Goal: Transaction & Acquisition: Purchase product/service

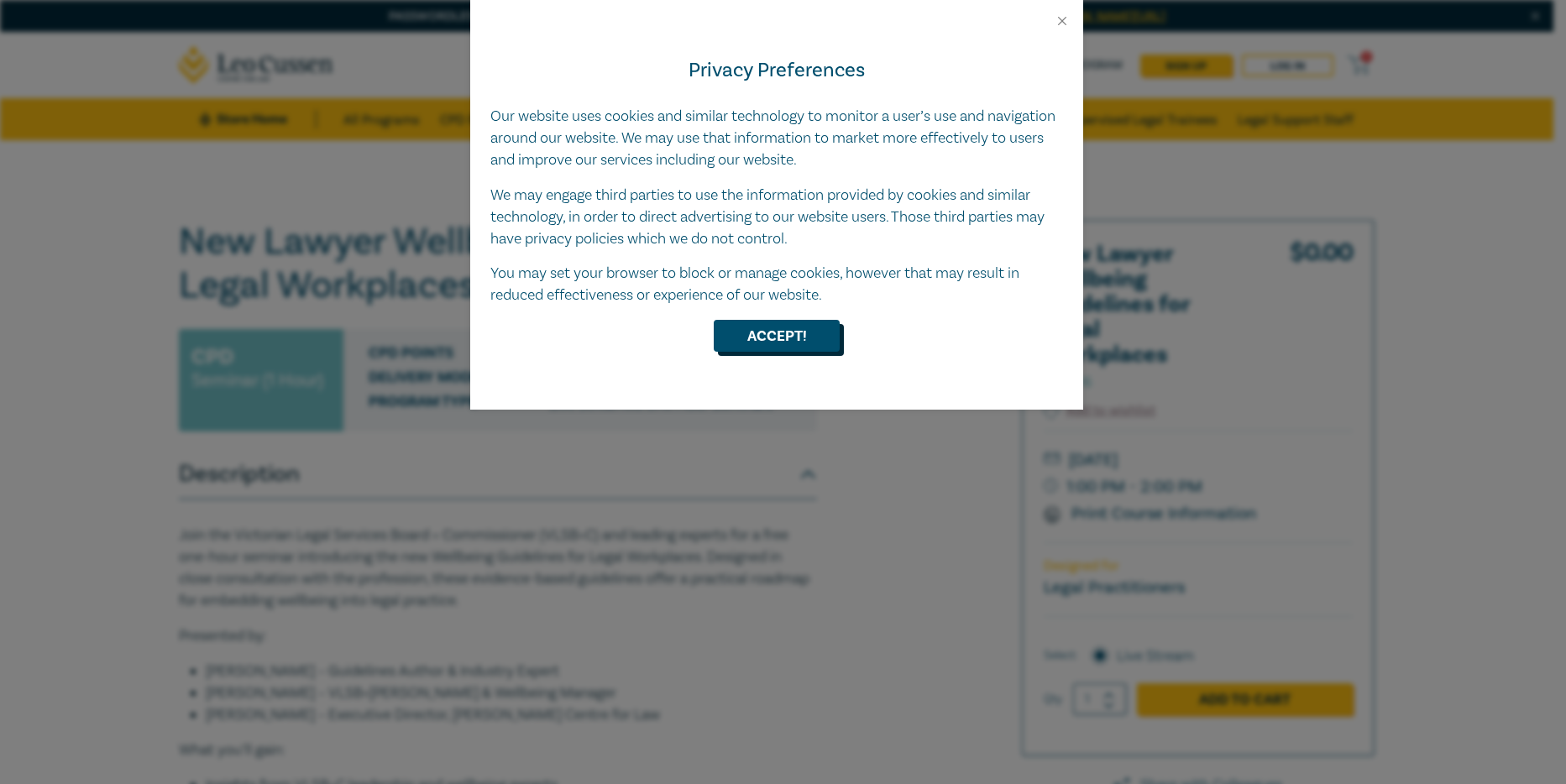
click at [795, 349] on button "Accept!" at bounding box center [777, 335] width 126 height 32
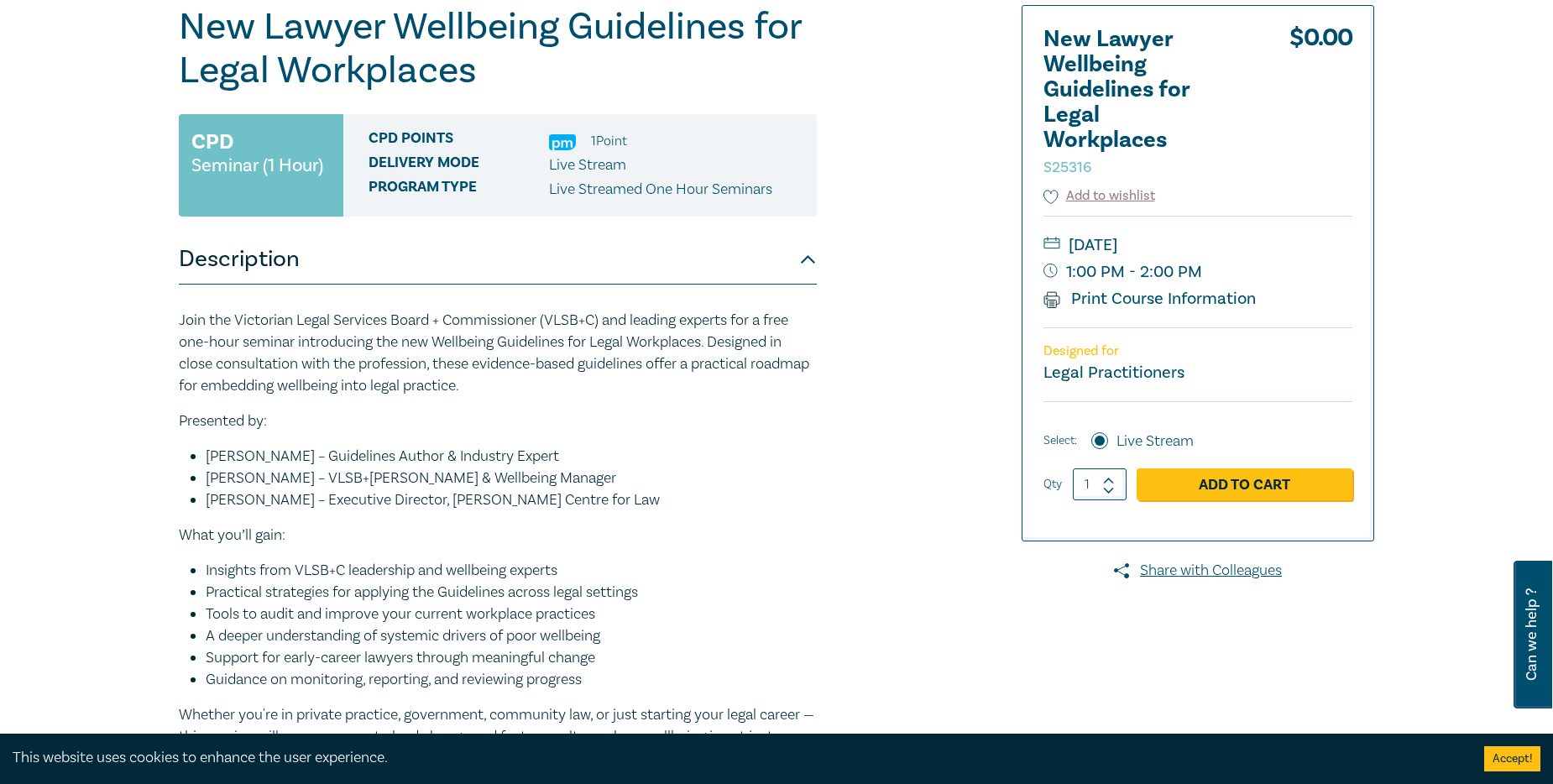
scroll to position [183, 0]
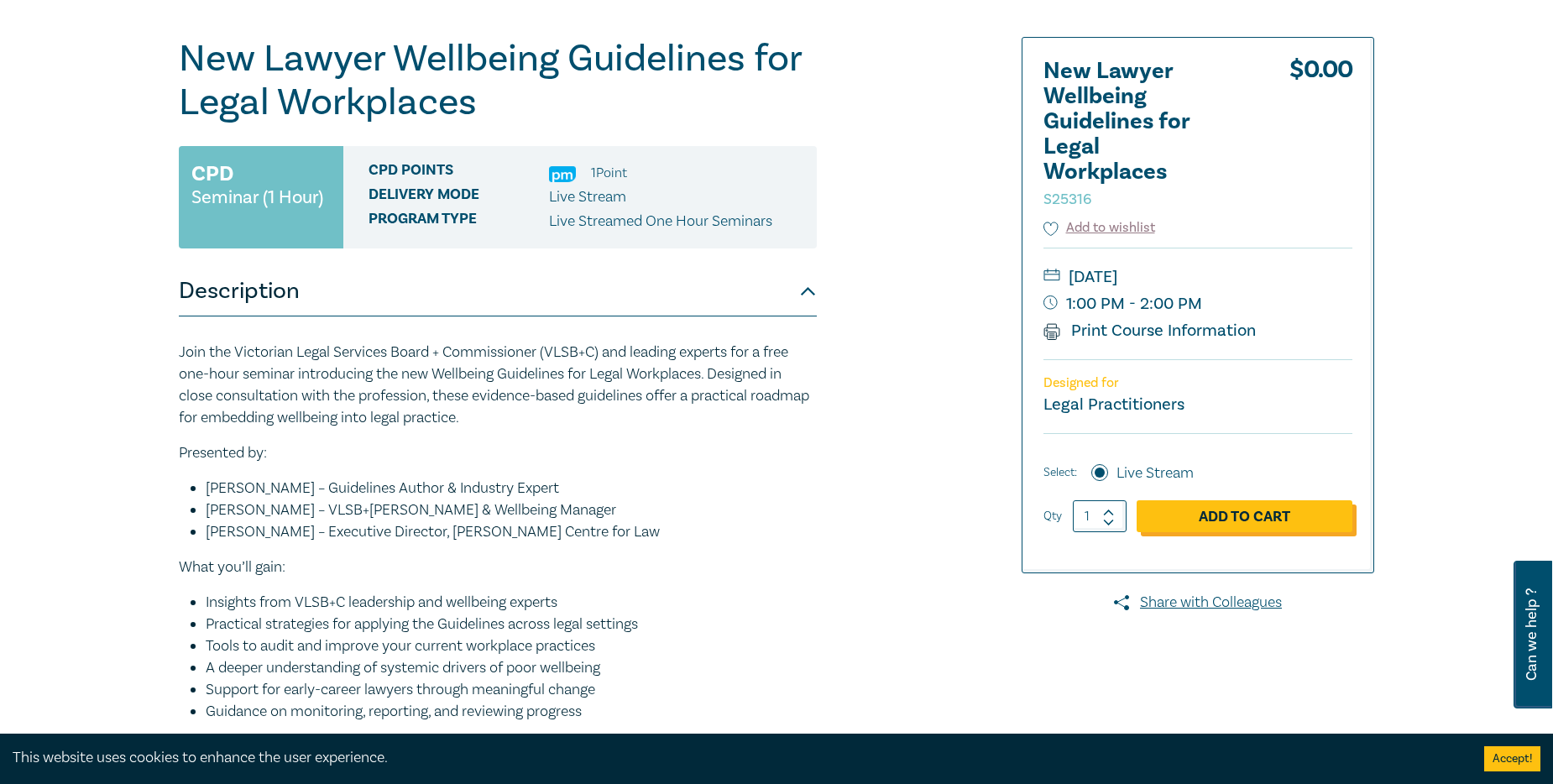
click at [1268, 521] on link "Add to Cart" at bounding box center [1244, 516] width 216 height 32
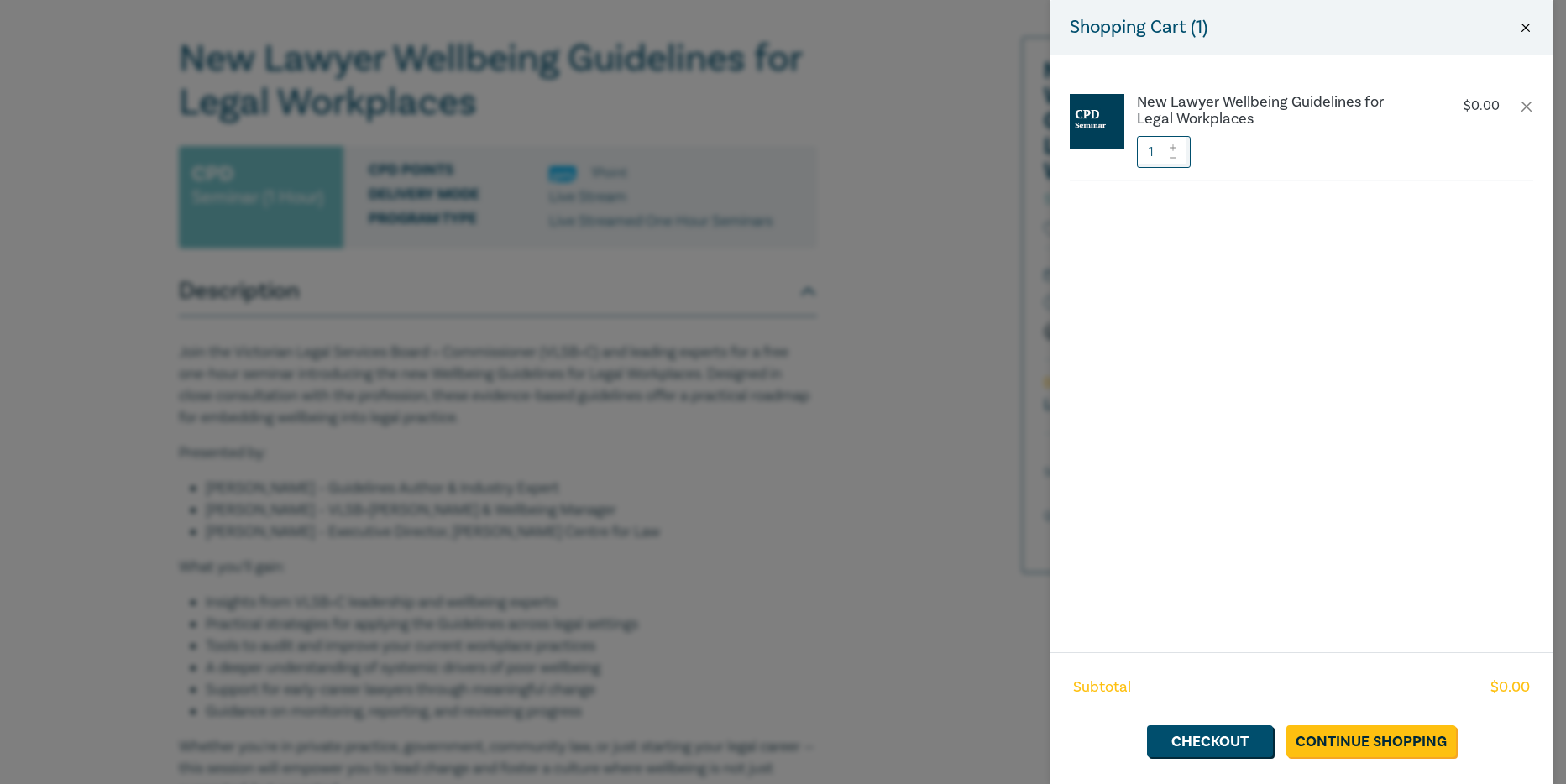
click at [1529, 28] on button "Close" at bounding box center [1525, 27] width 15 height 15
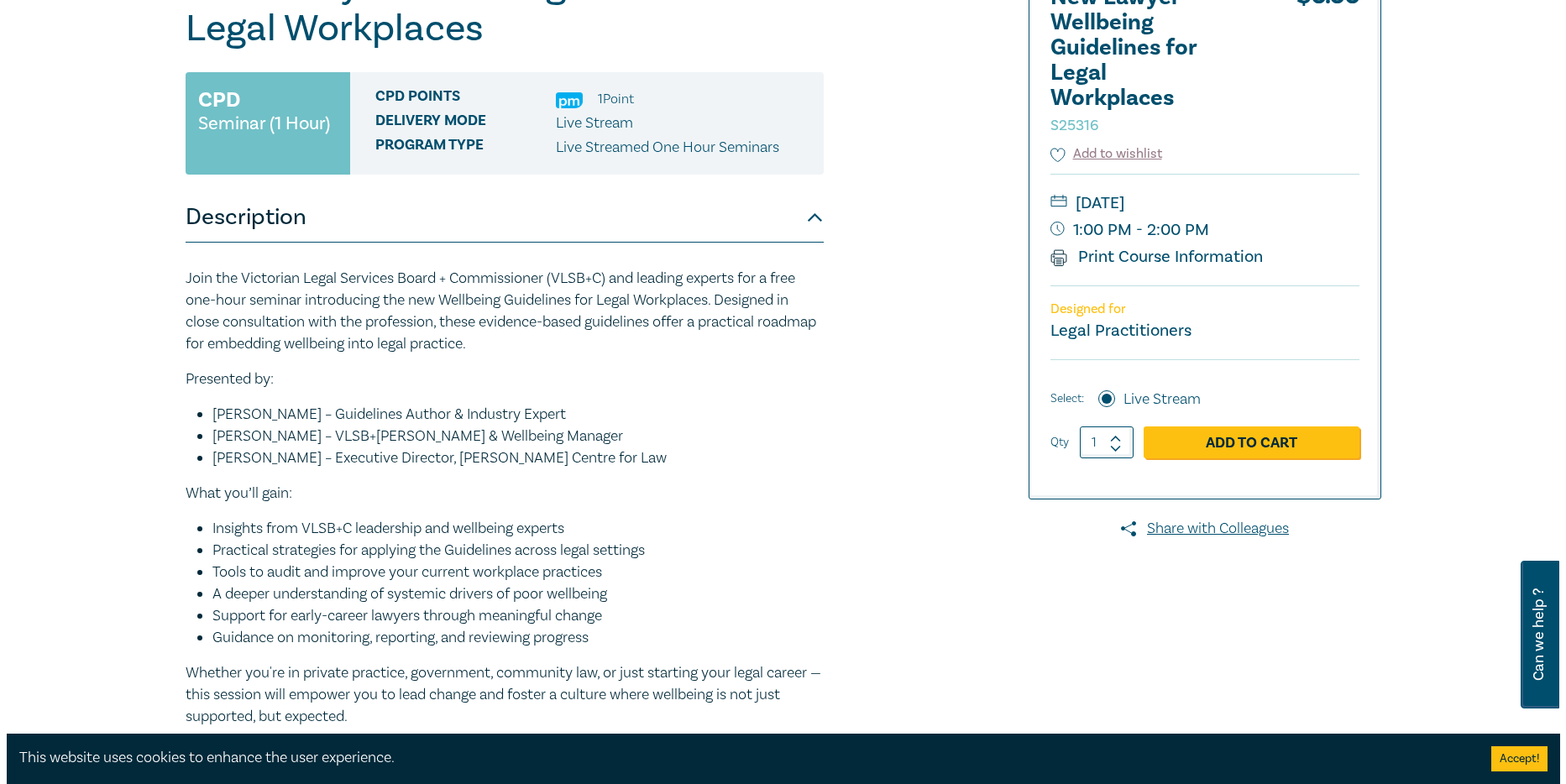
scroll to position [265, 0]
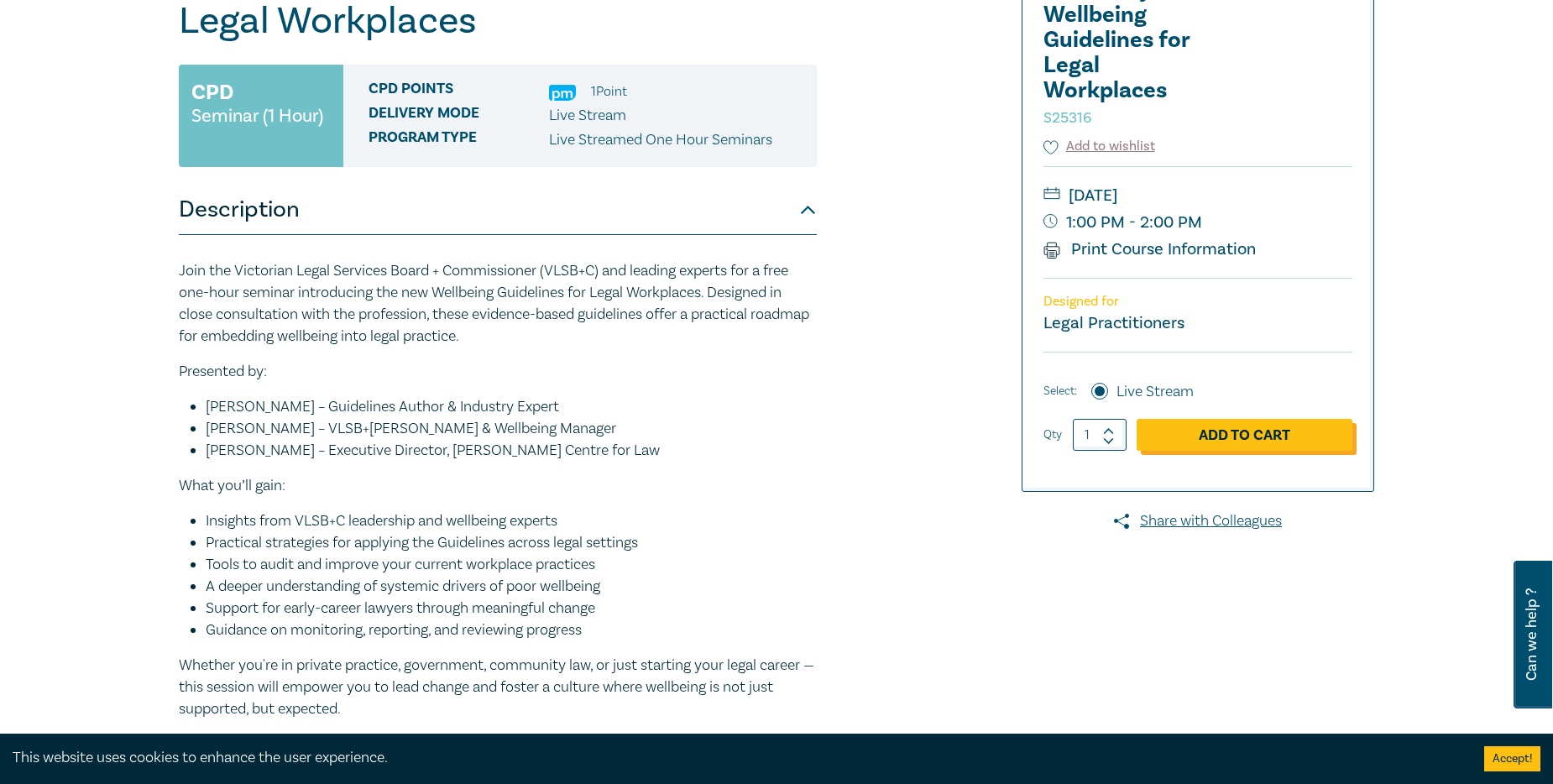
click at [1212, 434] on link "Add to Cart" at bounding box center [1244, 434] width 216 height 32
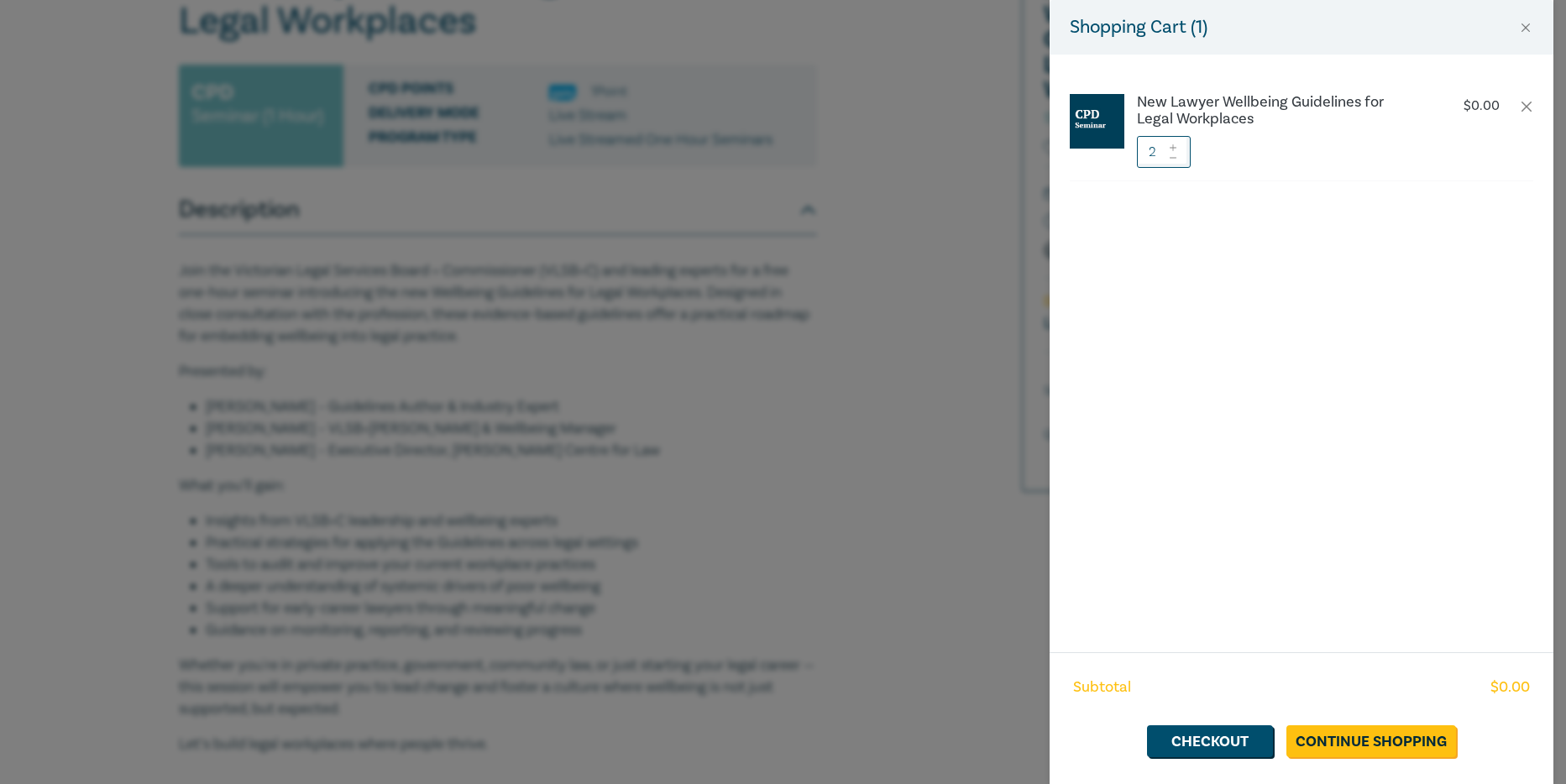
click at [1177, 147] on icon at bounding box center [1173, 147] width 11 height 7
click at [1174, 160] on icon at bounding box center [1173, 157] width 11 height 7
click at [1177, 158] on icon at bounding box center [1173, 157] width 11 height 7
click at [1226, 733] on link "Checkout" at bounding box center [1211, 742] width 126 height 32
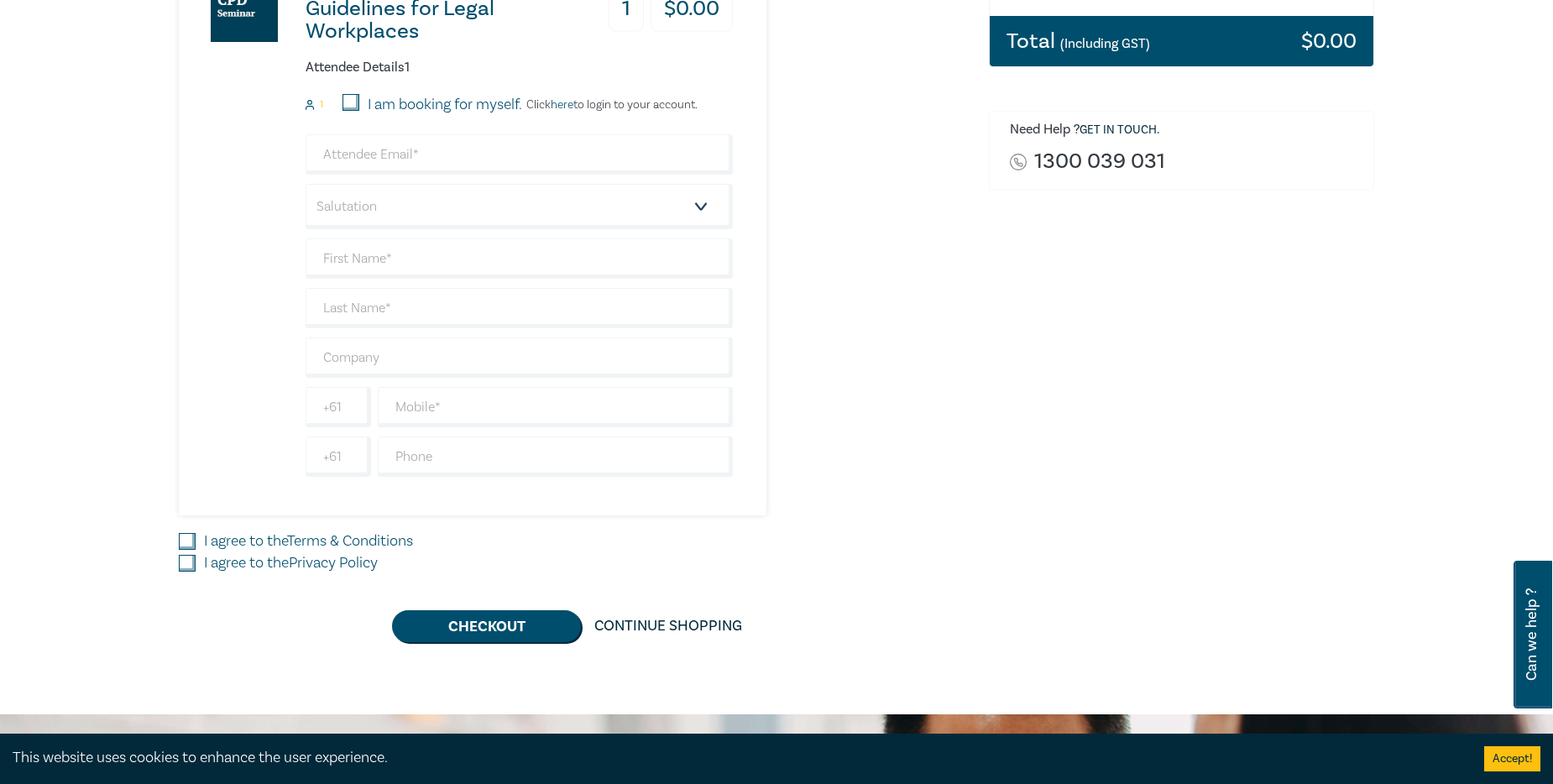
scroll to position [365, 0]
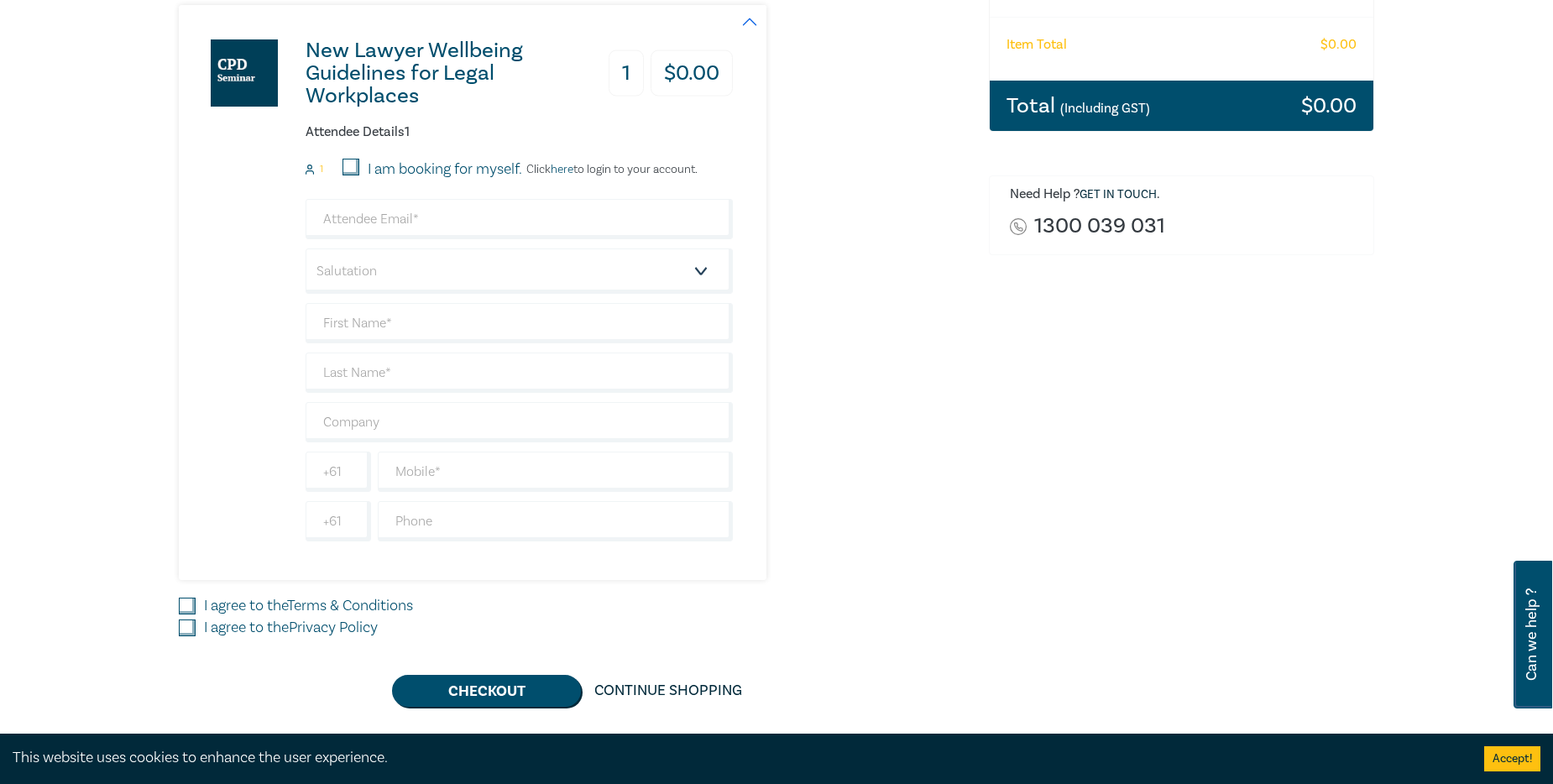
click at [352, 168] on input "I am booking for myself." at bounding box center [351, 167] width 17 height 17
checkbox input "true"
click at [412, 220] on input "email" at bounding box center [518, 219] width 427 height 41
type input "[PERSON_NAME]"
click at [699, 278] on select "Salutation Mr. Mrs. Ms. Miss Dr. Prof. Other" at bounding box center [518, 271] width 427 height 45
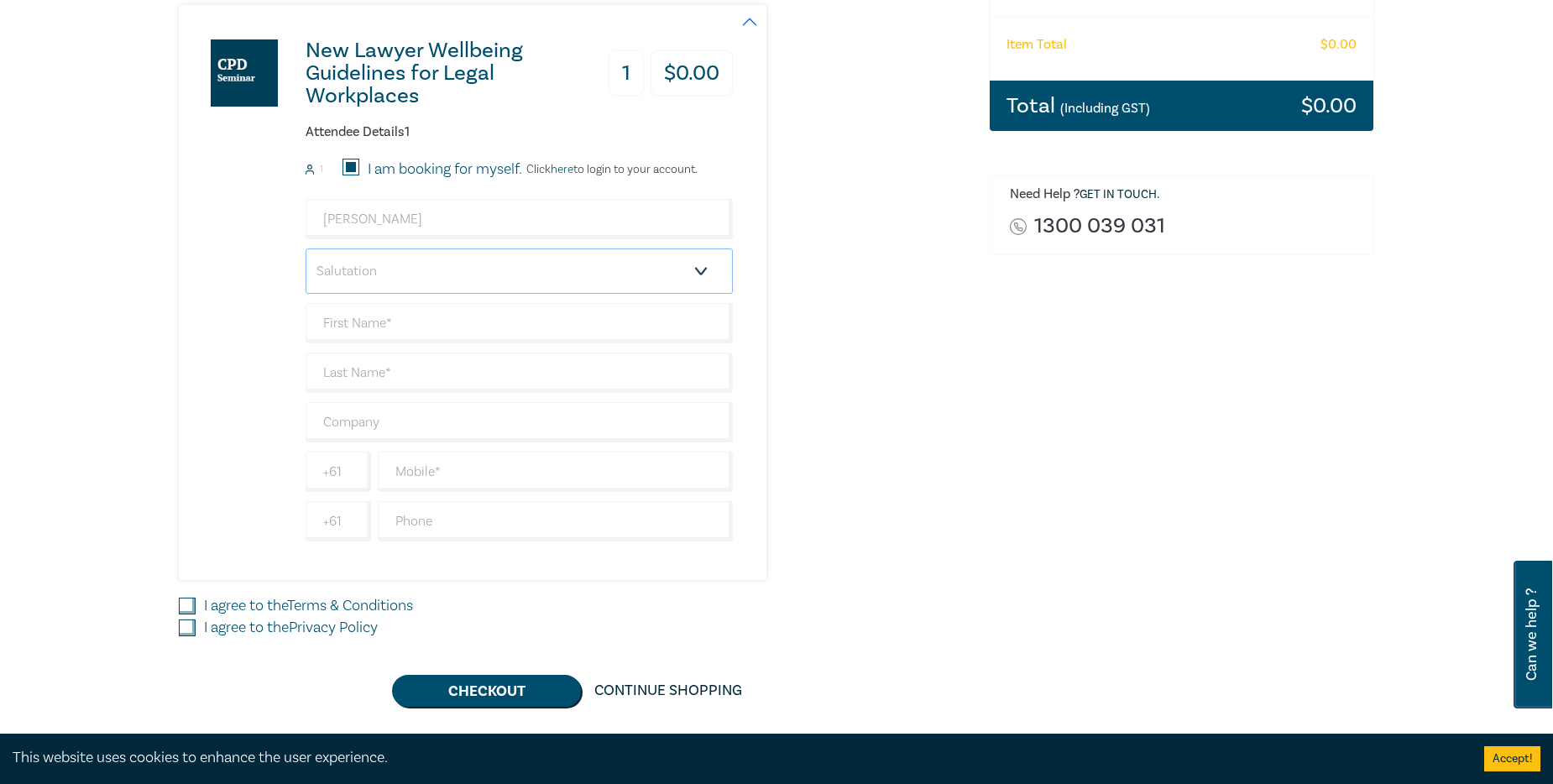
select select "Mr."
click at [305, 249] on select "Salutation Mr. Mrs. Ms. Miss Dr. Prof. Other" at bounding box center [518, 271] width 427 height 45
click at [380, 204] on input "[PERSON_NAME]" at bounding box center [518, 219] width 427 height 41
drag, startPoint x: 403, startPoint y: 224, endPoint x: 184, endPoint y: 203, distance: 220.0
click at [184, 203] on div "New Lawyer Wellbeing Guidelines for Legal Workplaces 1 $ 0.00 Attendee Details …" at bounding box center [456, 292] width 554 height 575
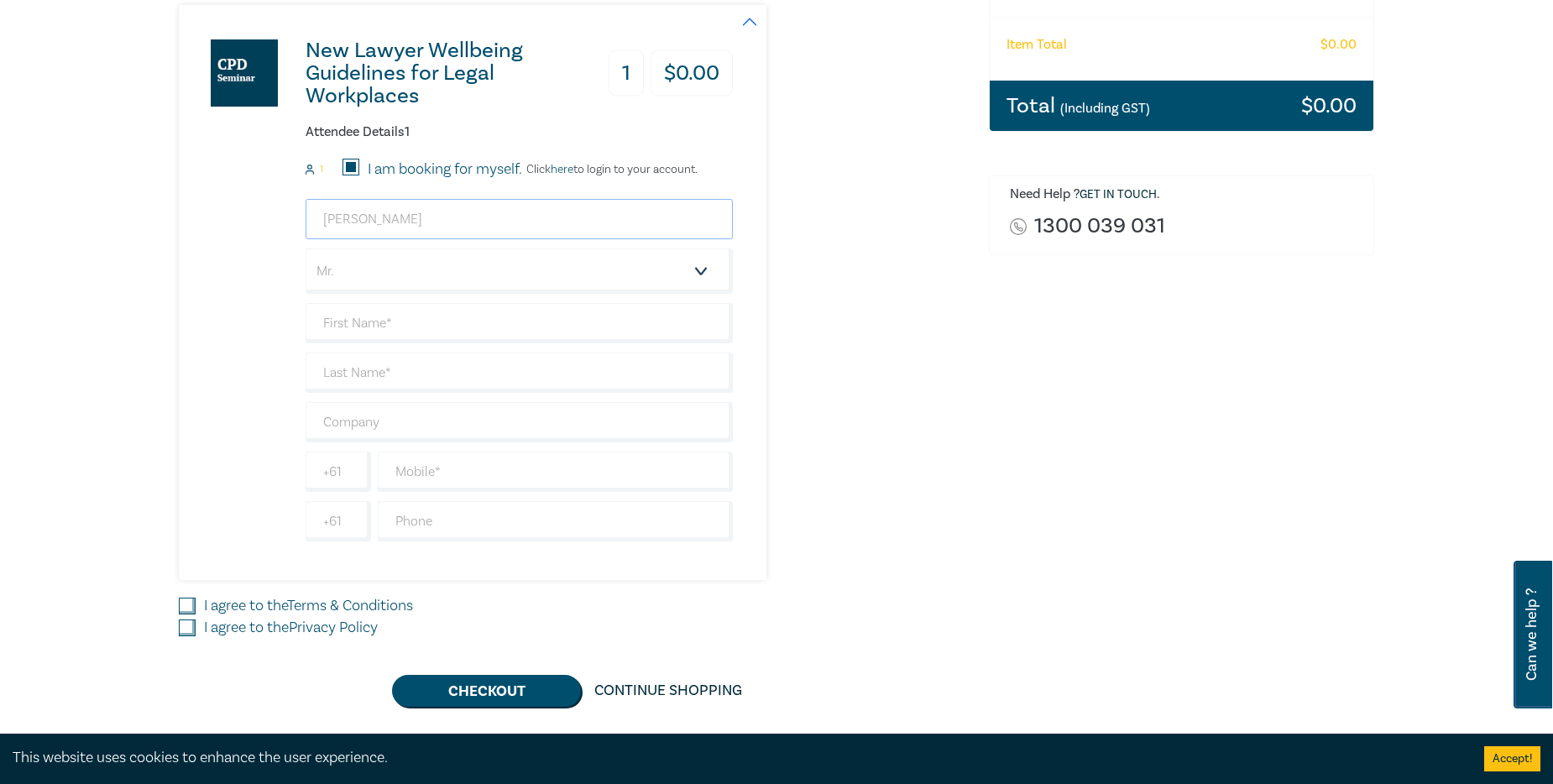
type input "[PERSON_NAME][EMAIL_ADDRESS][DOMAIN_NAME]"
type input "[PERSON_NAME]"
type input "[PERSON_NAME] & CO PTY LTD"
drag, startPoint x: 369, startPoint y: 324, endPoint x: 266, endPoint y: 300, distance: 105.8
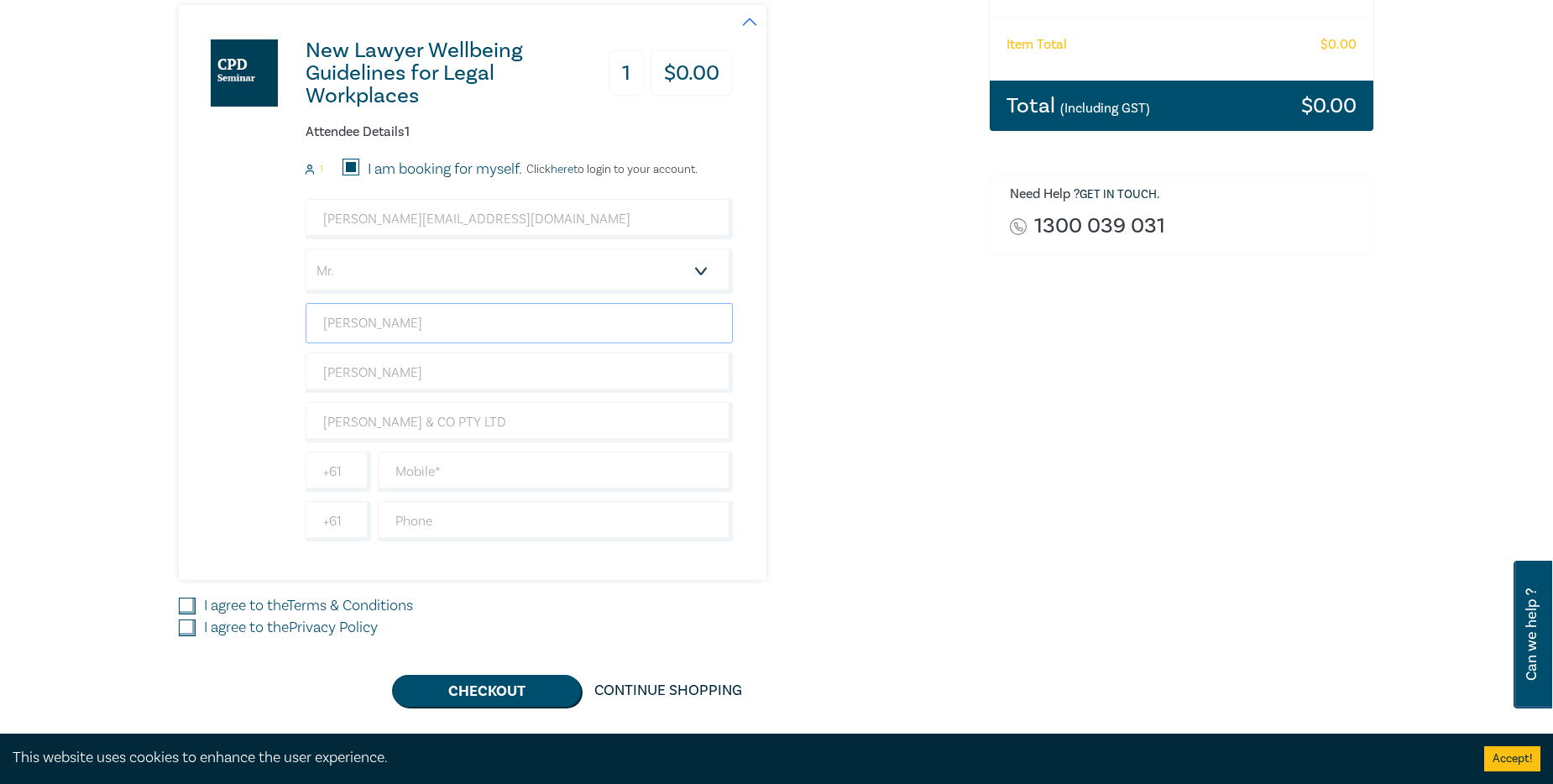
click at [266, 300] on div "New Lawyer Wellbeing Guidelines for Legal Workplaces 1 $ 0.00 Attendee Details …" at bounding box center [456, 292] width 554 height 575
type input "[PERSON_NAME]"
type input "[GEOGRAPHIC_DATA]"
drag, startPoint x: 480, startPoint y: 432, endPoint x: 496, endPoint y: 435, distance: 16.3
click at [480, 432] on input "[PERSON_NAME] & CO PTY LTD" at bounding box center [518, 422] width 427 height 41
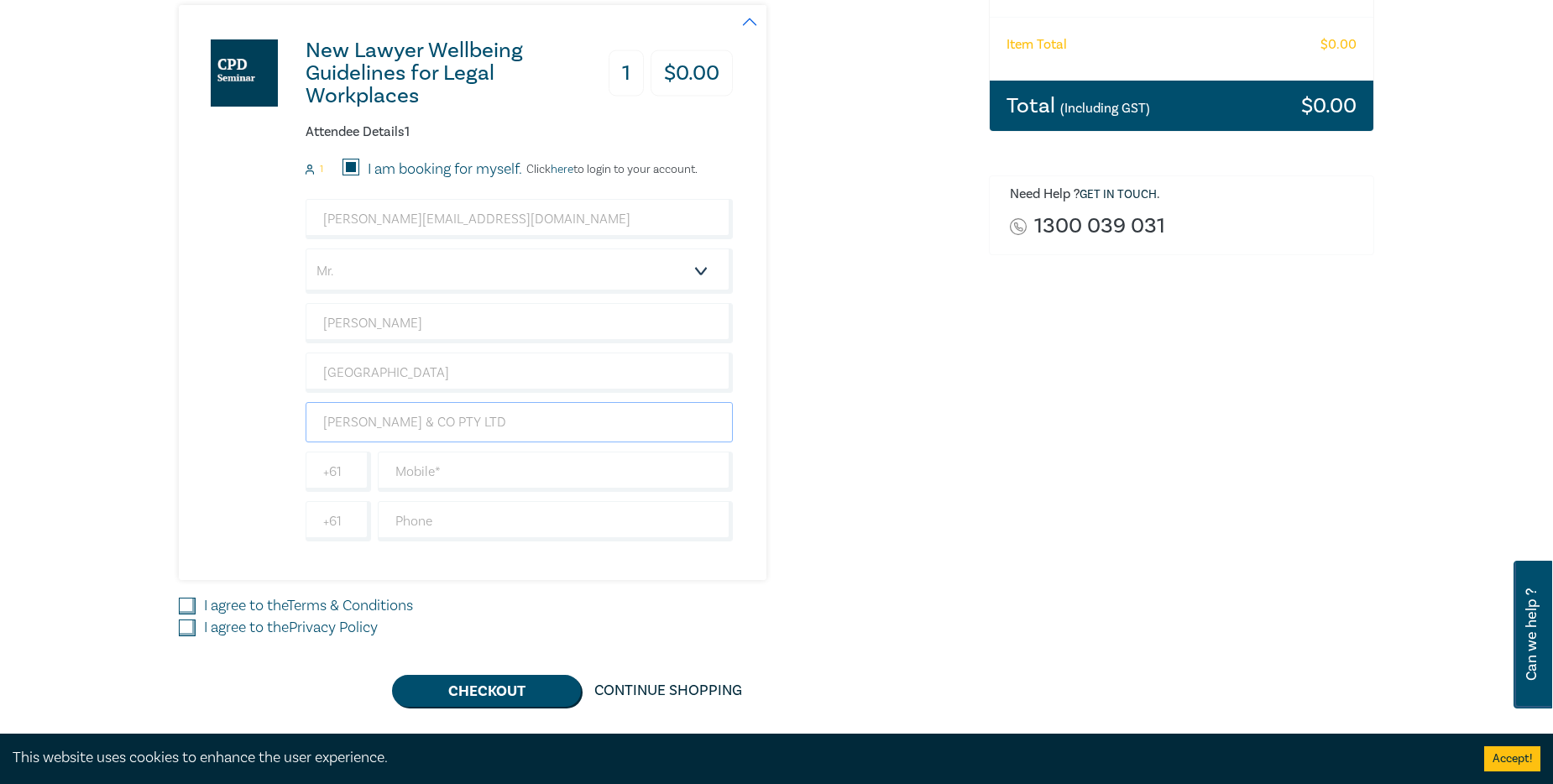
click at [558, 426] on input "[PERSON_NAME] & CO PTY LTD" at bounding box center [518, 422] width 427 height 41
click at [1238, 469] on div "Order New Lawyer Wellbeing Guidelines for Legal Workplaces (Attendance: Live St…" at bounding box center [1182, 277] width 405 height 858
click at [503, 482] on input "text" at bounding box center [555, 471] width 355 height 41
type input "0437347982"
click at [178, 599] on div "Delivery Option Event Attendance If you are already registered with [PERSON_NAM…" at bounding box center [574, 277] width 810 height 858
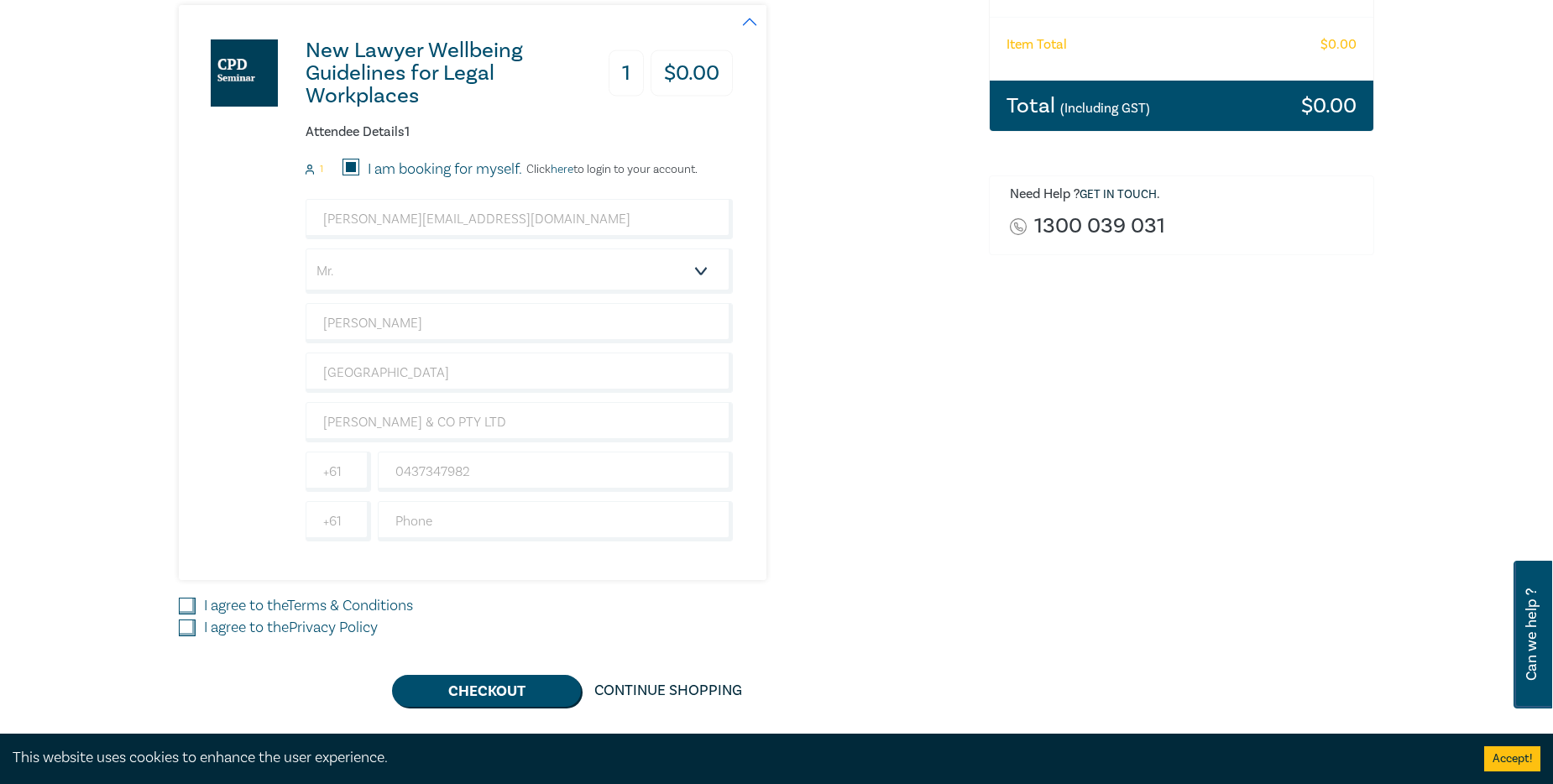
click at [194, 603] on input "I agree to the Terms & Conditions" at bounding box center [188, 606] width 17 height 17
checkbox input "true"
click at [183, 634] on input "I agree to the Privacy Policy" at bounding box center [188, 628] width 17 height 17
checkbox input "true"
click at [489, 687] on button "Checkout" at bounding box center [486, 691] width 188 height 32
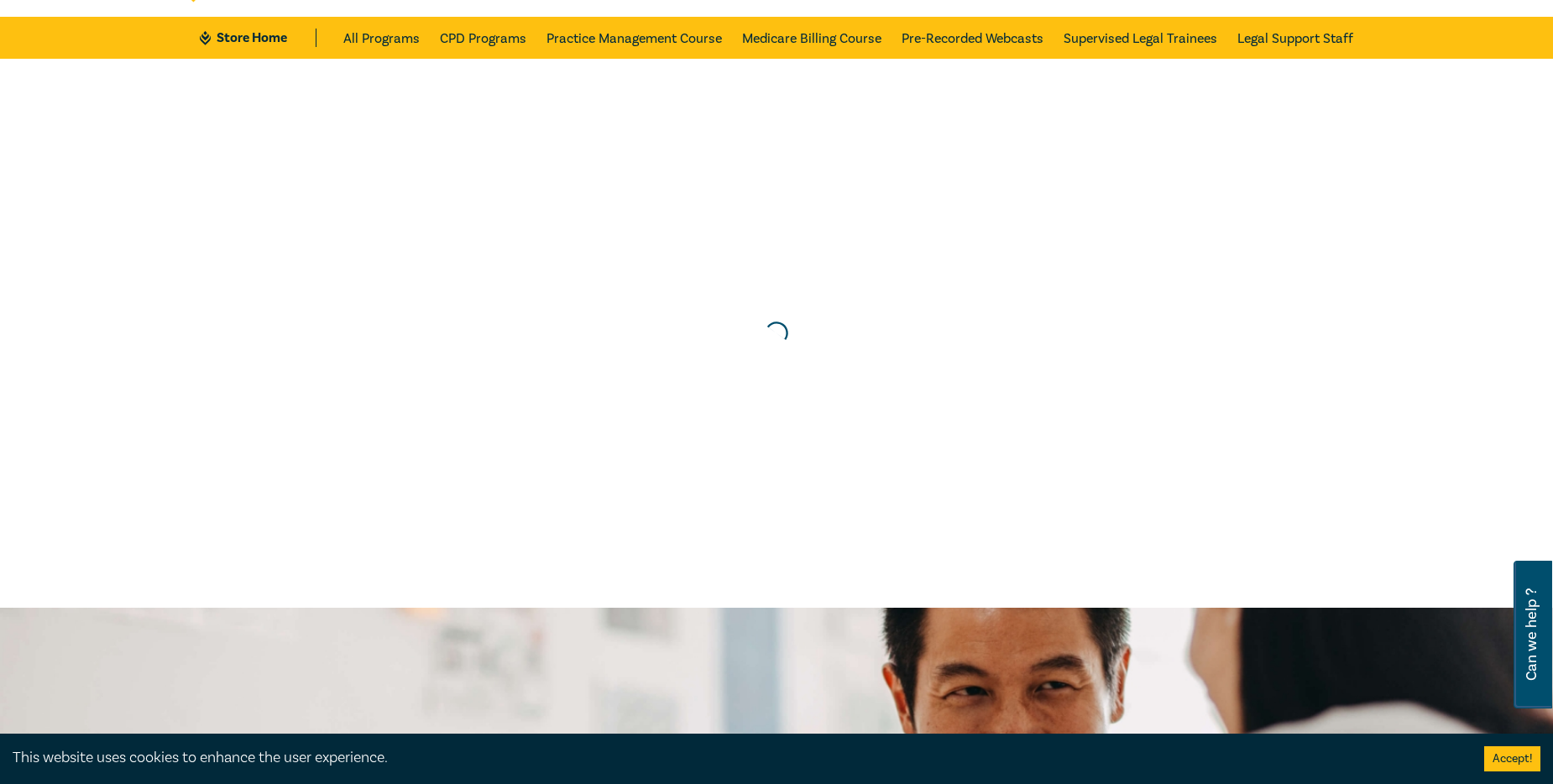
scroll to position [0, 0]
